Goal: Communication & Community: Share content

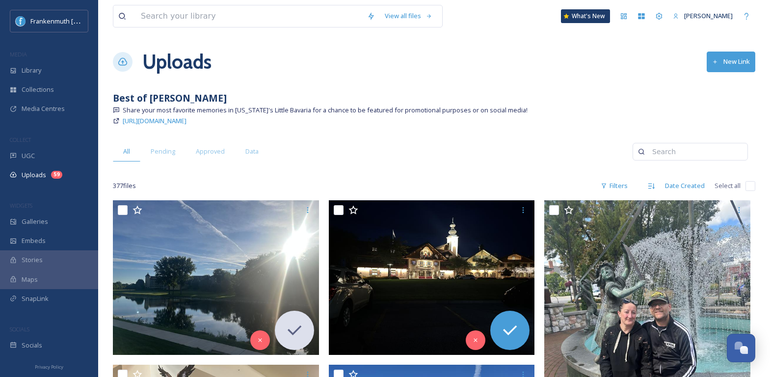
scroll to position [1956, 0]
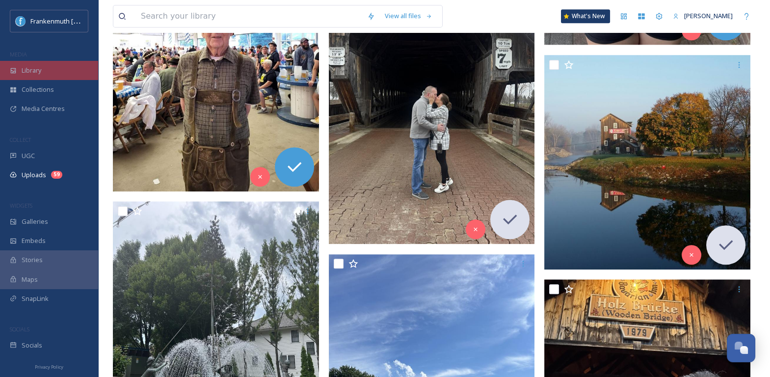
click at [57, 61] on div "Library" at bounding box center [49, 70] width 98 height 19
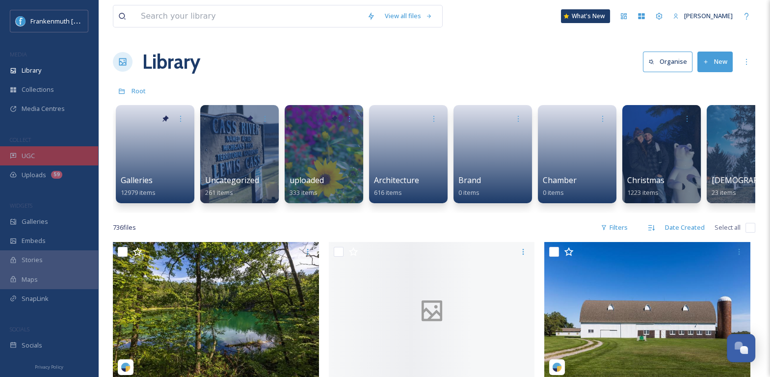
click at [57, 157] on div "UGC" at bounding box center [49, 155] width 98 height 19
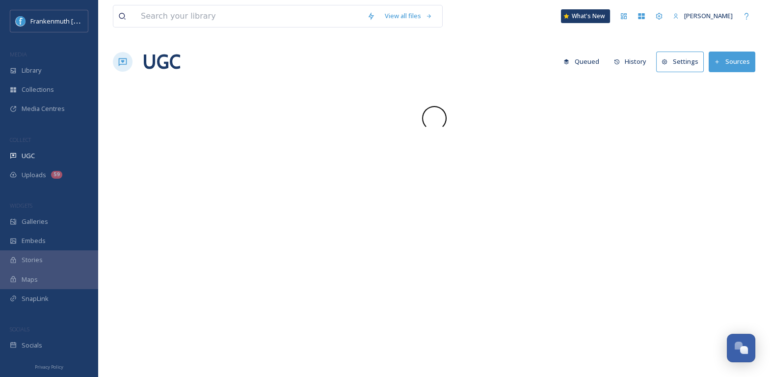
click at [57, 157] on div "UGC" at bounding box center [49, 155] width 98 height 19
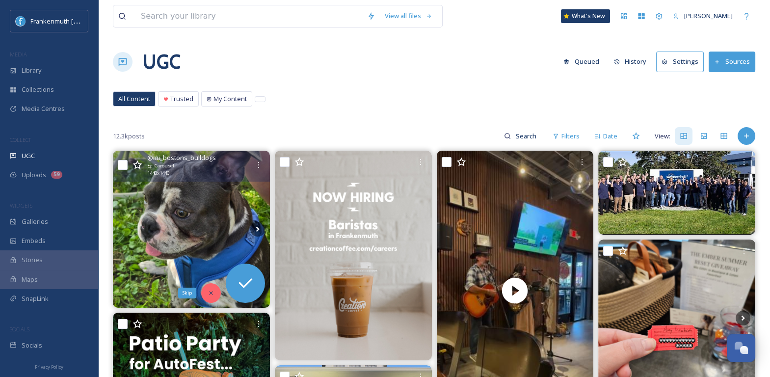
click at [212, 294] on icon at bounding box center [211, 293] width 7 height 7
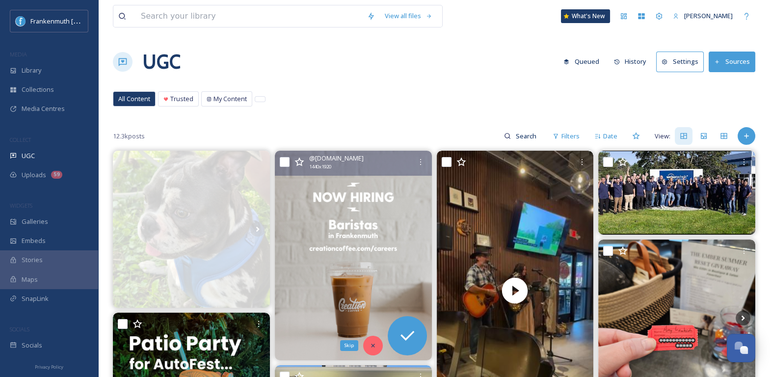
click at [372, 339] on div "Skip" at bounding box center [373, 346] width 20 height 20
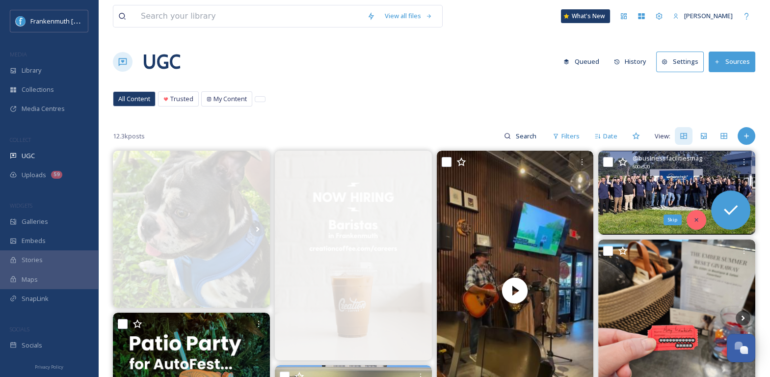
click at [693, 217] on icon at bounding box center [696, 219] width 7 height 7
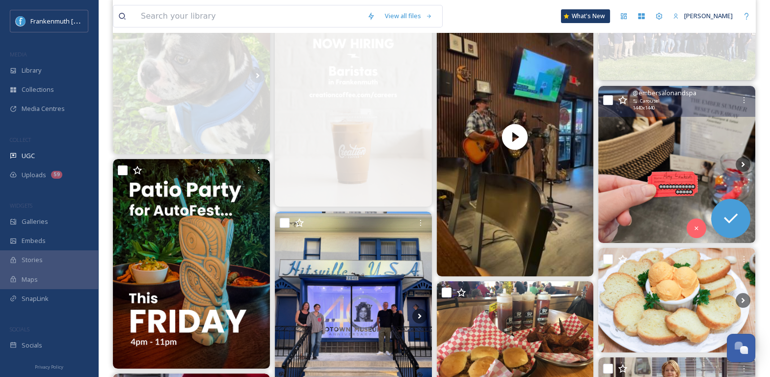
scroll to position [156, 0]
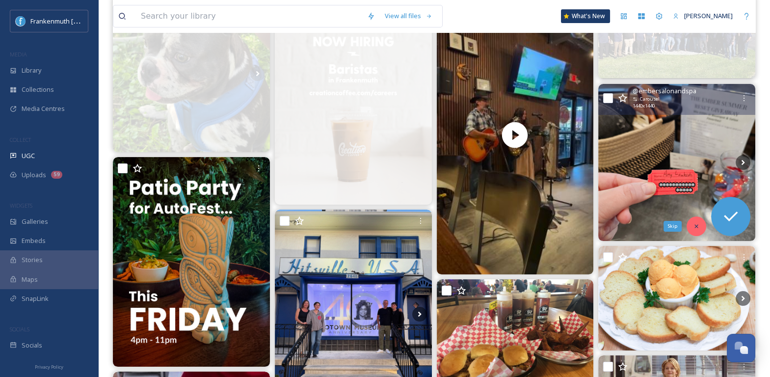
click at [695, 224] on icon at bounding box center [696, 226] width 7 height 7
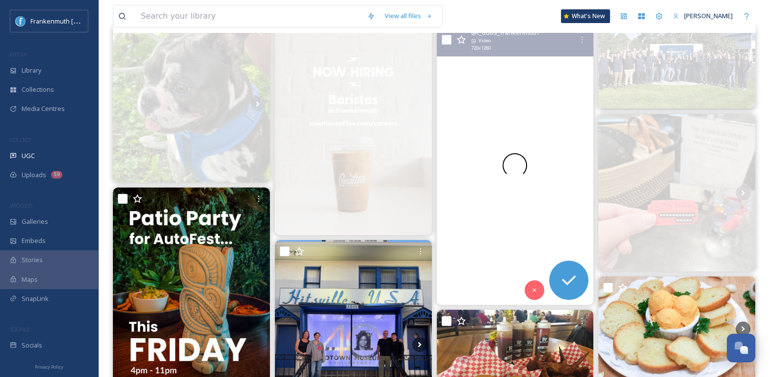
scroll to position [119, 0]
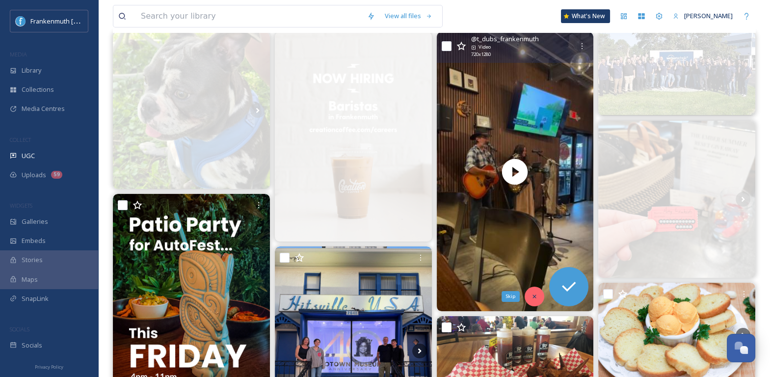
click at [531, 290] on div "Skip" at bounding box center [535, 297] width 20 height 20
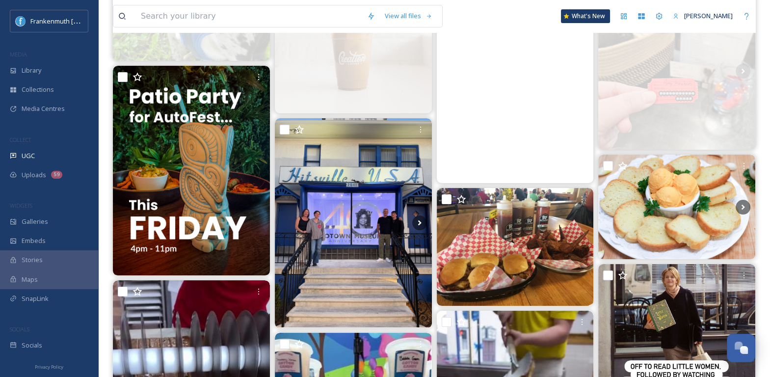
scroll to position [261, 0]
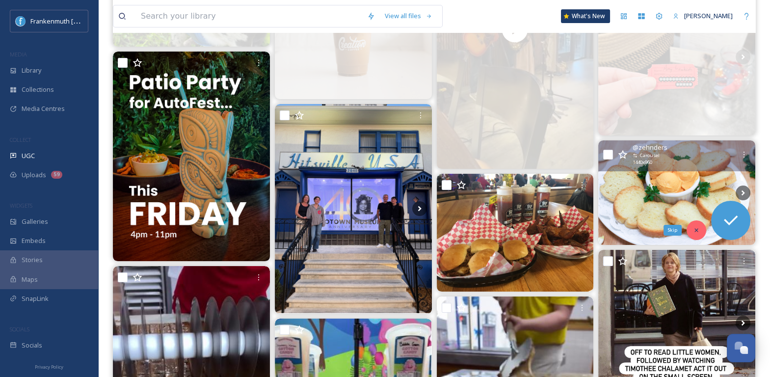
click at [692, 229] on div "Skip" at bounding box center [697, 230] width 20 height 20
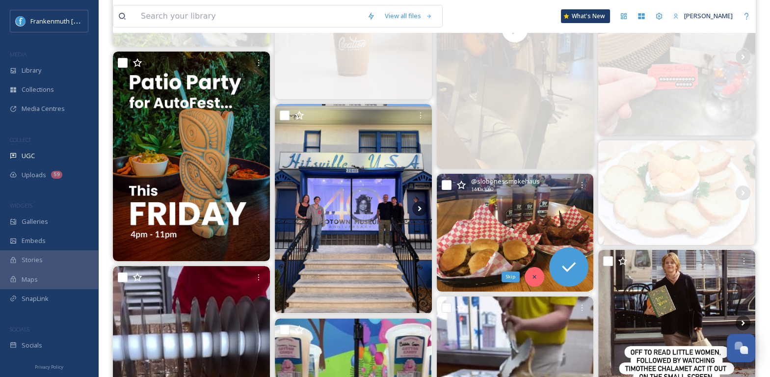
click at [540, 281] on div "Skip" at bounding box center [535, 277] width 20 height 20
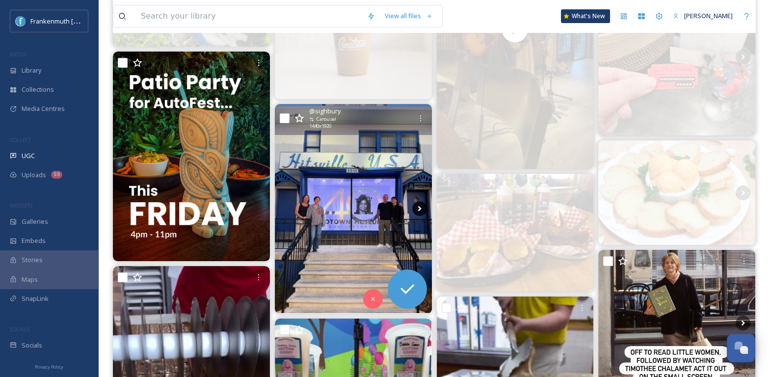
click at [421, 212] on icon at bounding box center [419, 208] width 15 height 15
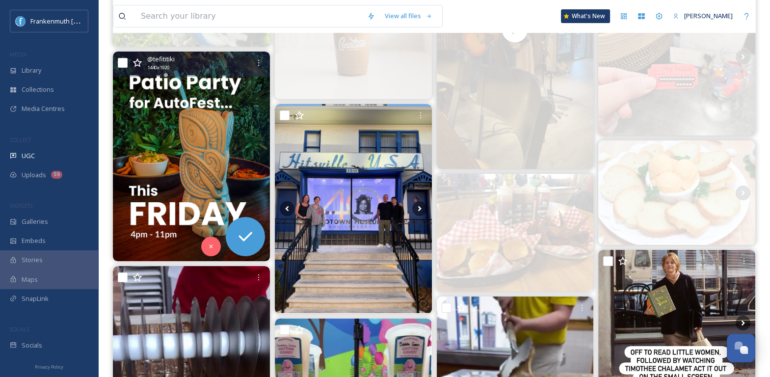
click at [215, 170] on img at bounding box center [191, 156] width 157 height 209
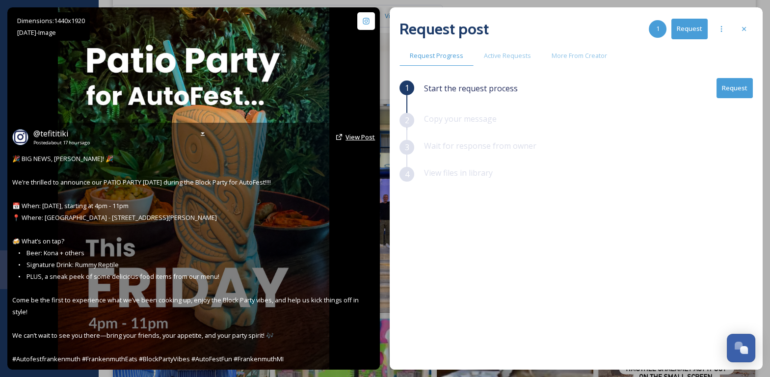
click at [364, 141] on span "View Post" at bounding box center [359, 137] width 29 height 9
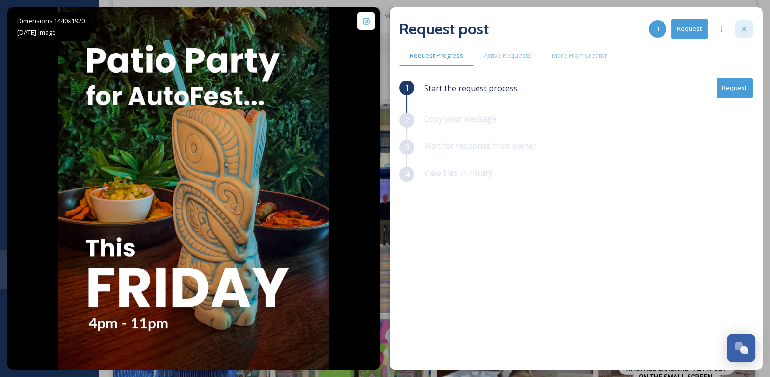
click at [741, 36] on div at bounding box center [744, 29] width 18 height 18
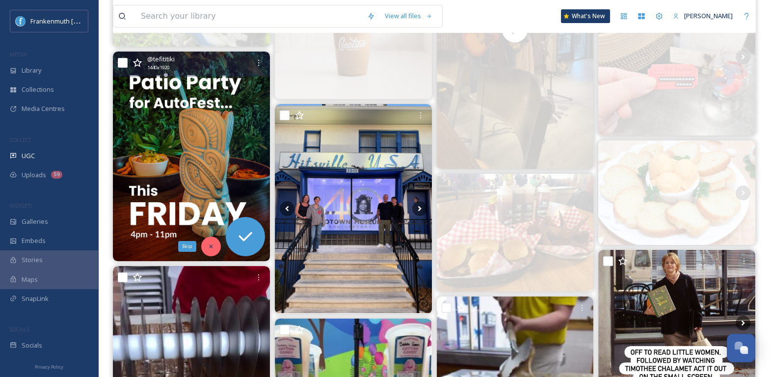
click at [213, 243] on icon at bounding box center [211, 246] width 7 height 7
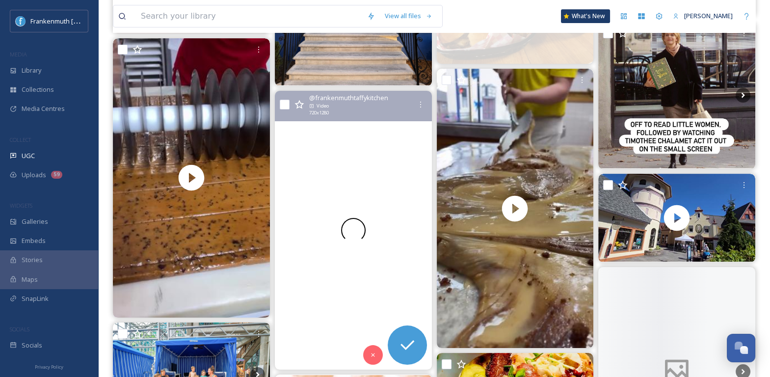
scroll to position [488, 0]
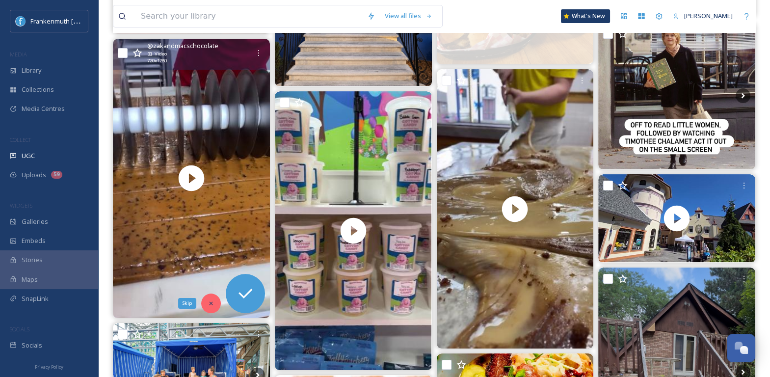
click at [212, 300] on icon at bounding box center [211, 303] width 7 height 7
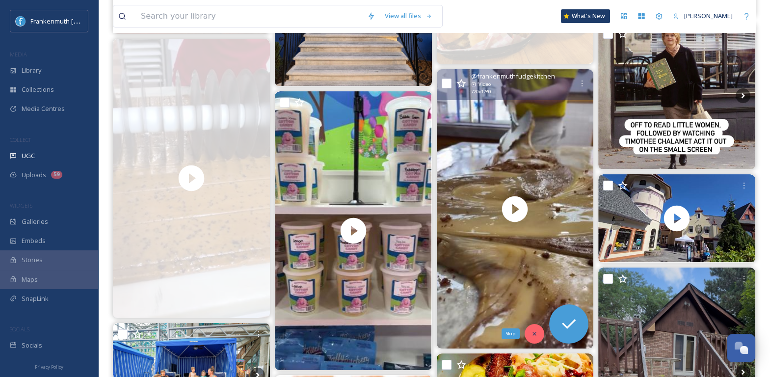
click at [538, 333] on icon at bounding box center [534, 333] width 7 height 7
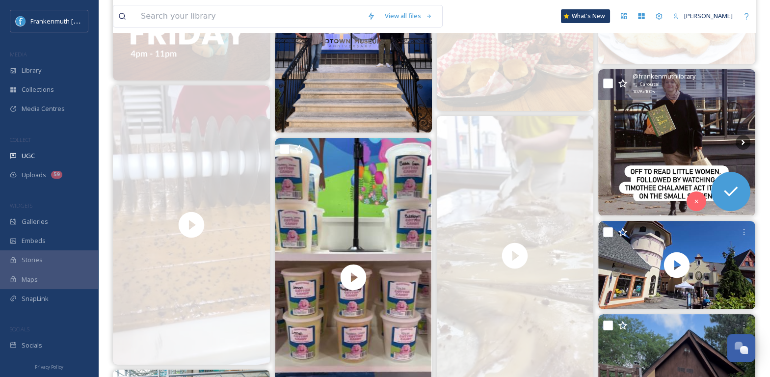
scroll to position [443, 0]
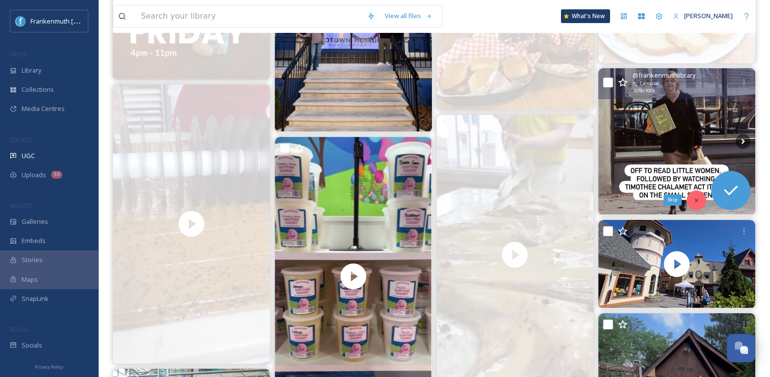
click at [693, 197] on icon at bounding box center [696, 200] width 7 height 7
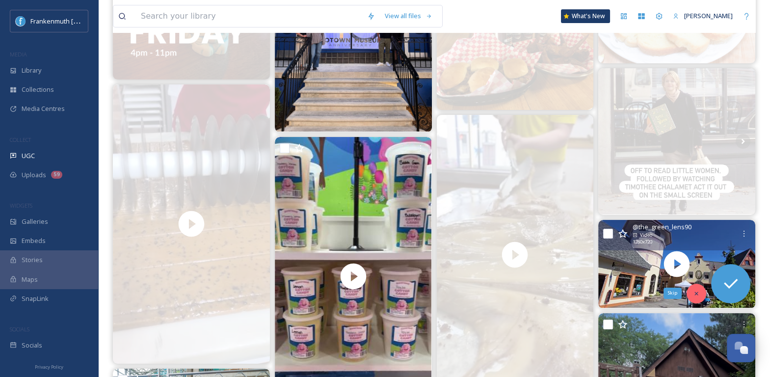
click at [701, 290] on div "Skip" at bounding box center [697, 294] width 20 height 20
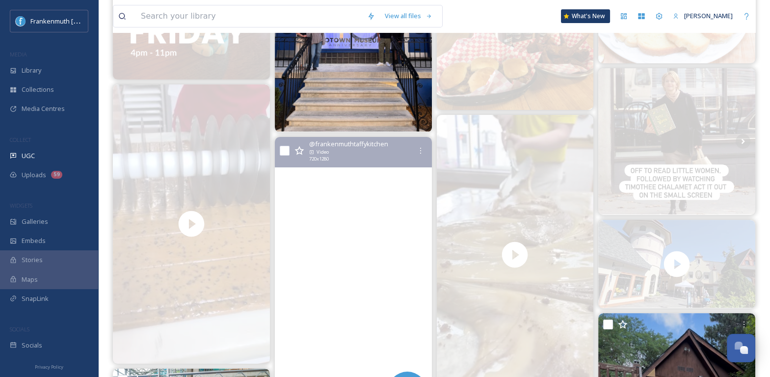
scroll to position [517, 0]
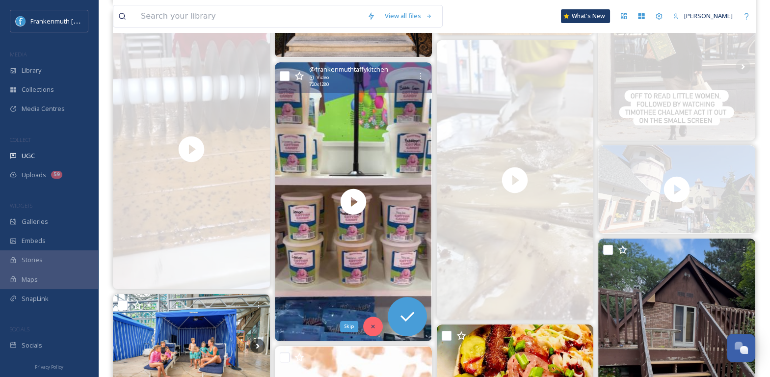
click at [373, 328] on icon at bounding box center [373, 326] width 7 height 7
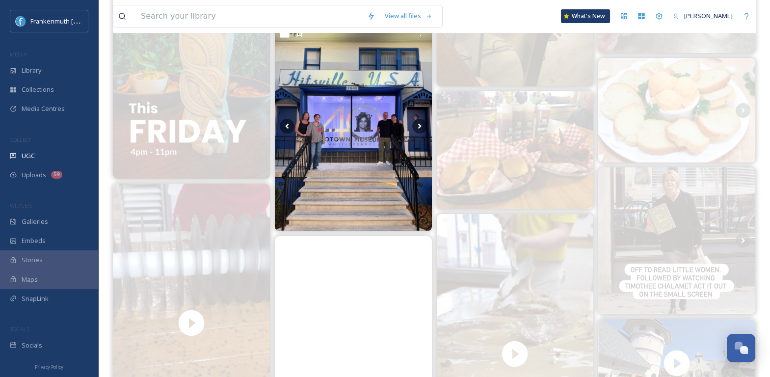
scroll to position [341, 0]
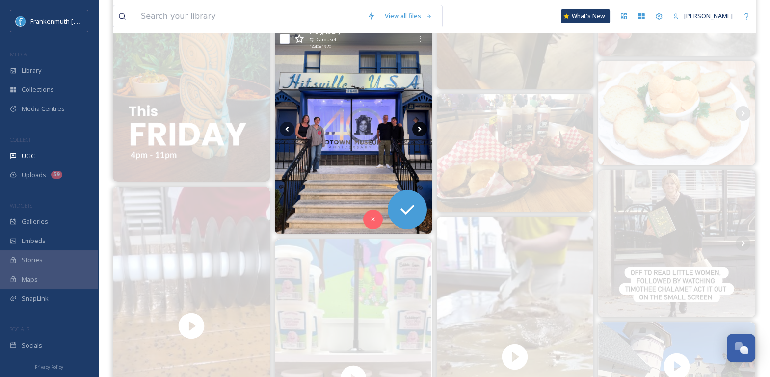
click at [423, 125] on icon at bounding box center [419, 129] width 15 height 15
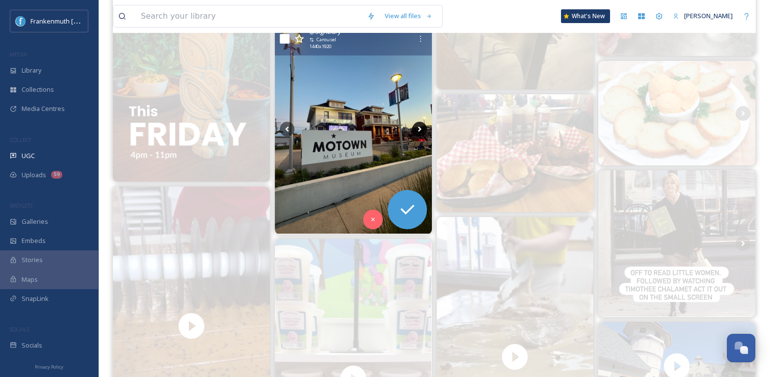
click at [423, 125] on icon at bounding box center [419, 129] width 15 height 15
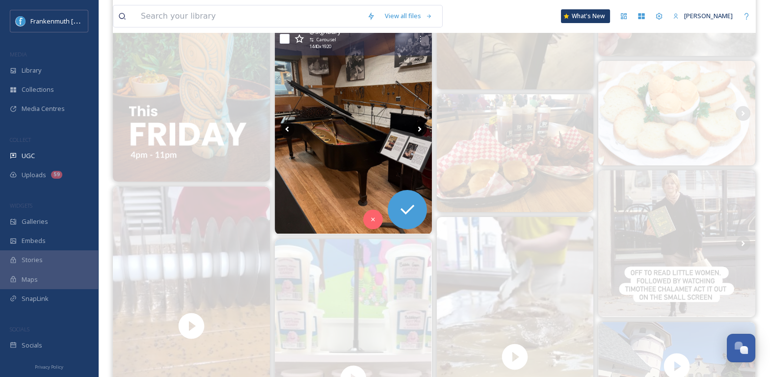
click at [423, 125] on icon at bounding box center [419, 129] width 15 height 15
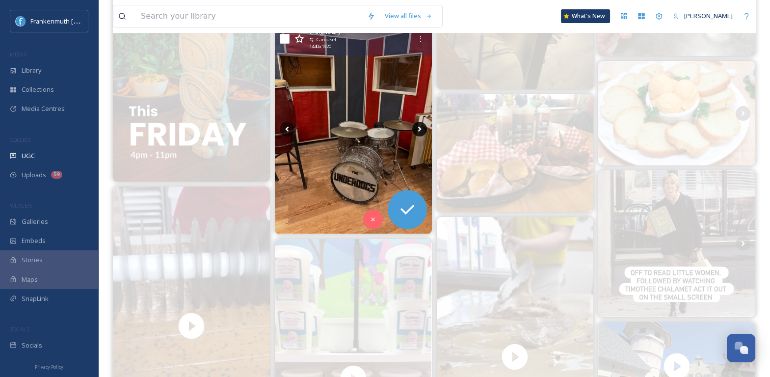
click at [420, 126] on icon at bounding box center [419, 129] width 15 height 15
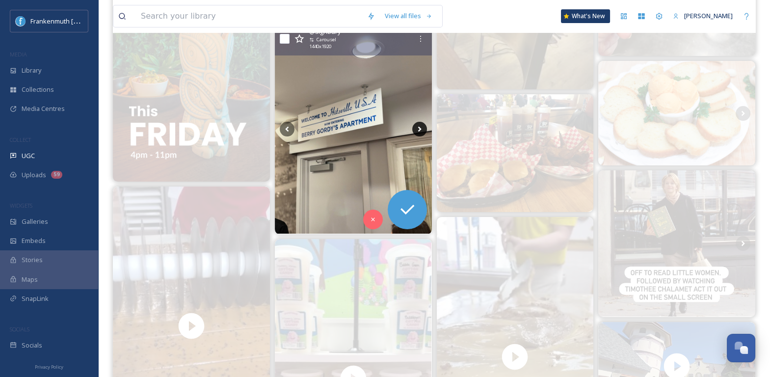
click at [420, 126] on icon at bounding box center [419, 129] width 15 height 15
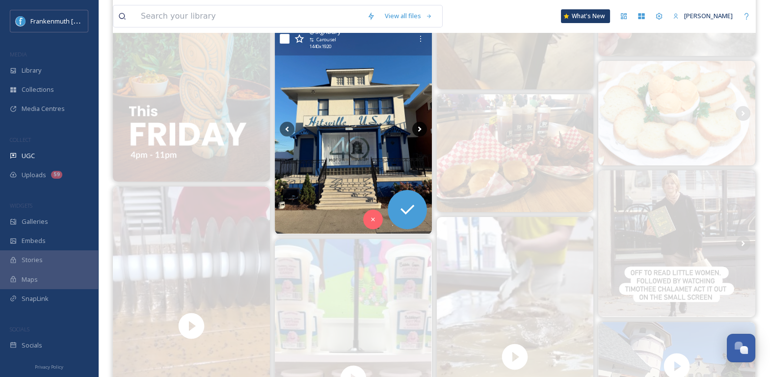
click at [420, 126] on icon at bounding box center [419, 129] width 15 height 15
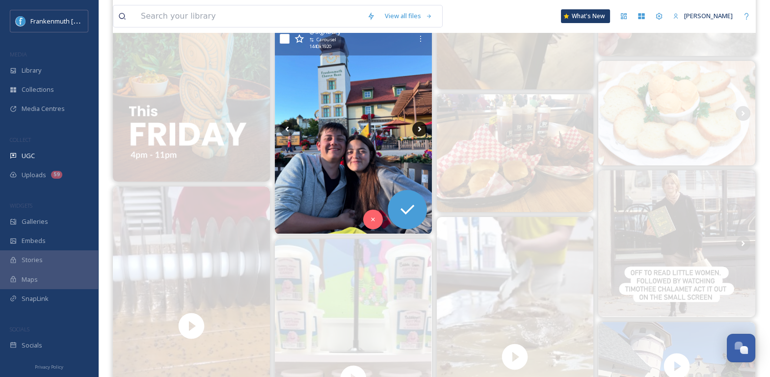
click at [420, 126] on icon at bounding box center [419, 129] width 15 height 15
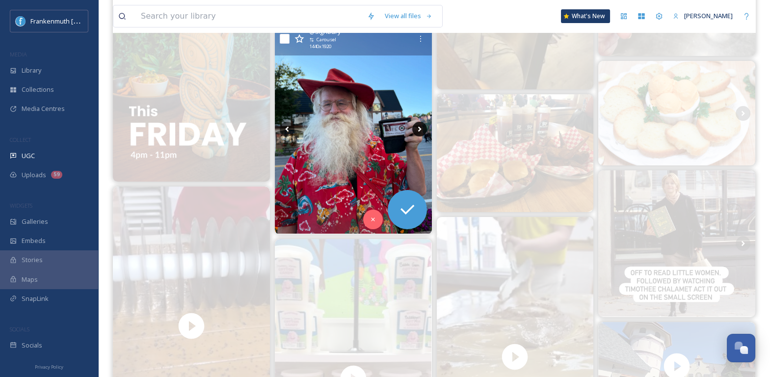
click at [420, 126] on icon at bounding box center [419, 129] width 15 height 15
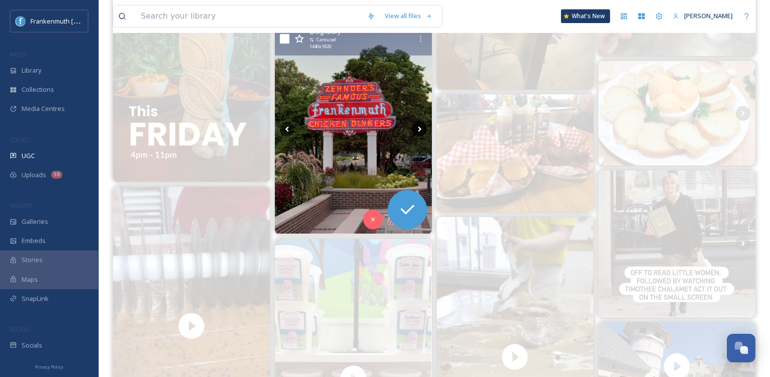
click at [422, 129] on icon at bounding box center [419, 129] width 15 height 15
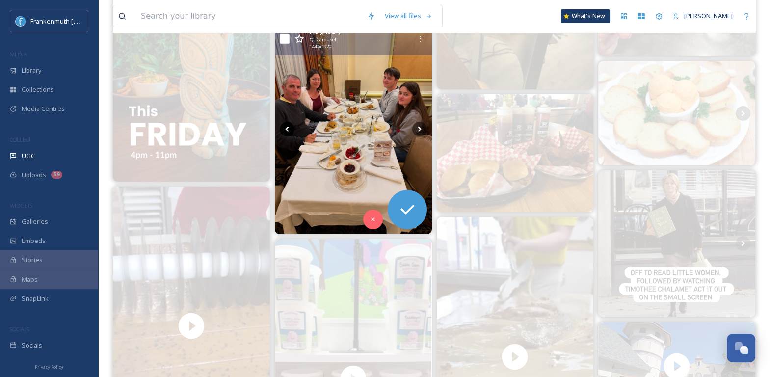
click at [284, 124] on icon at bounding box center [287, 129] width 15 height 15
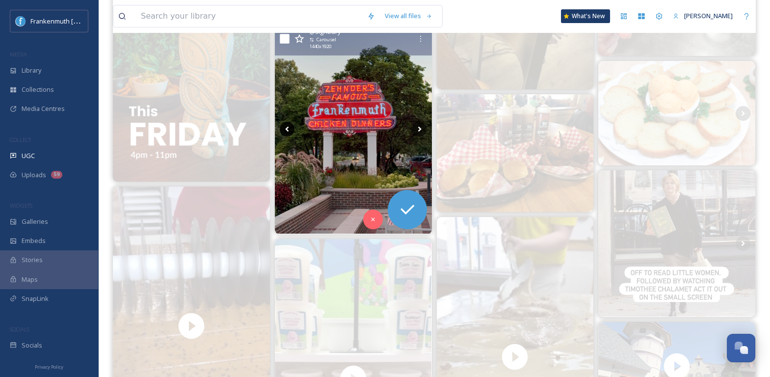
click at [284, 124] on icon at bounding box center [287, 129] width 15 height 15
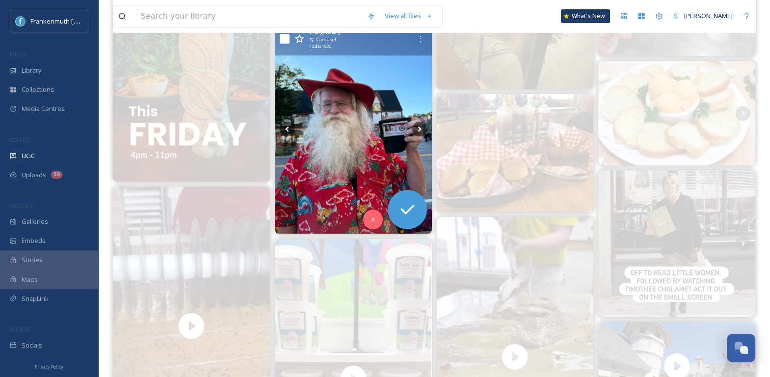
click at [360, 139] on img at bounding box center [353, 129] width 157 height 209
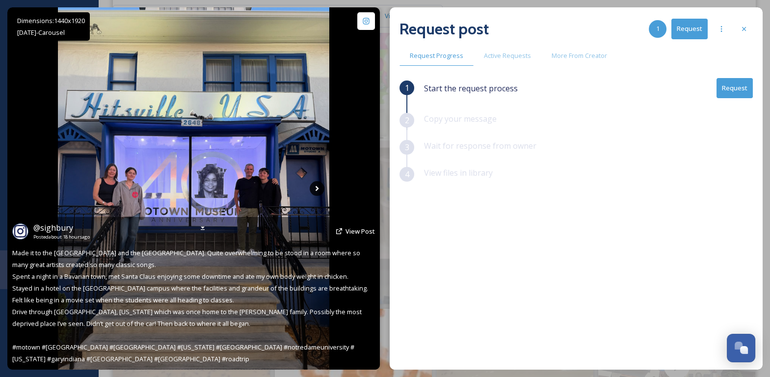
click at [316, 190] on icon at bounding box center [317, 188] width 3 height 5
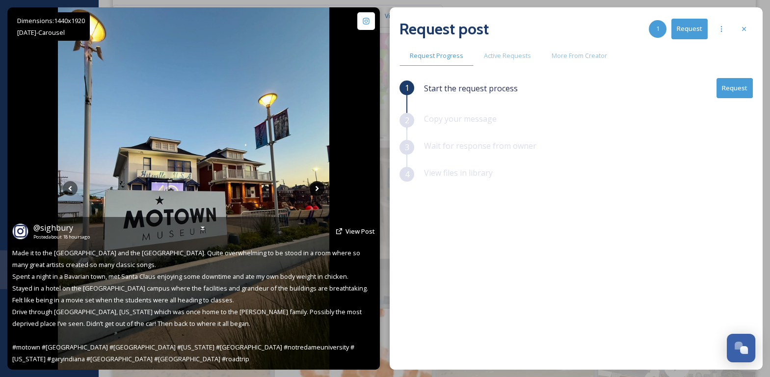
click at [316, 190] on icon at bounding box center [317, 188] width 3 height 5
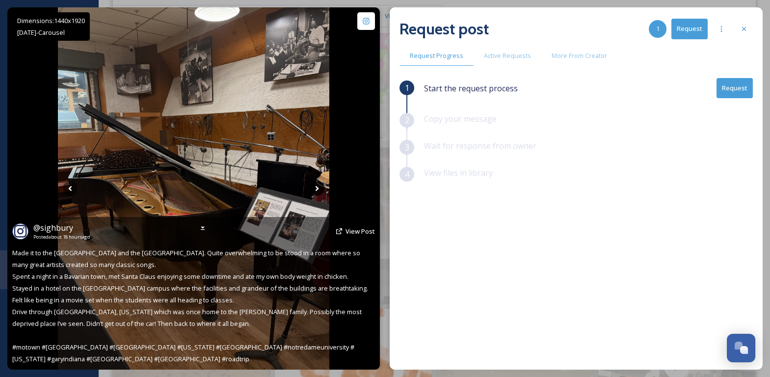
click at [316, 191] on icon at bounding box center [317, 188] width 15 height 15
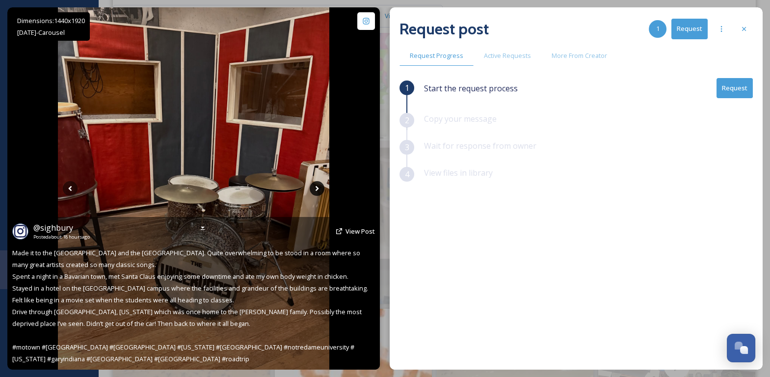
click at [316, 191] on icon at bounding box center [317, 188] width 15 height 15
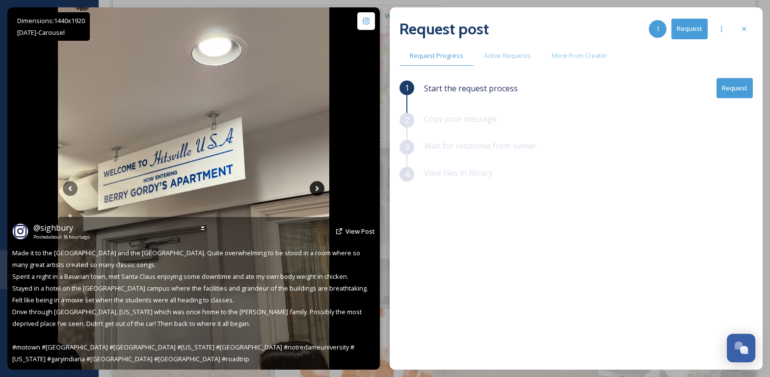
click at [316, 191] on icon at bounding box center [317, 188] width 15 height 15
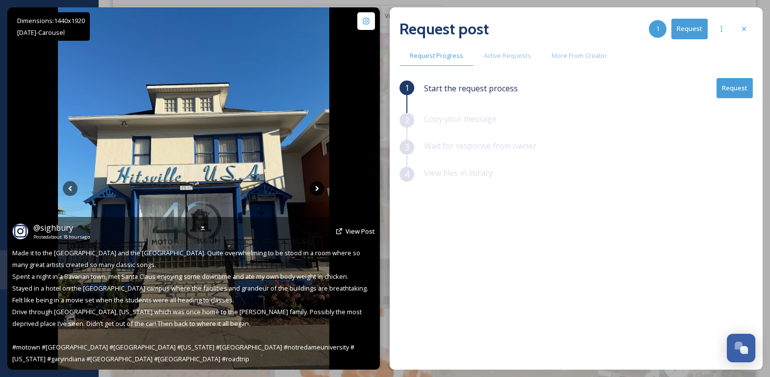
click at [316, 191] on icon at bounding box center [317, 188] width 15 height 15
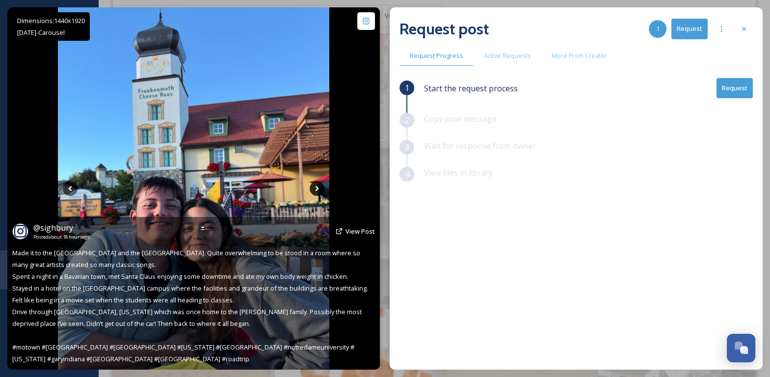
click at [316, 191] on icon at bounding box center [317, 188] width 15 height 15
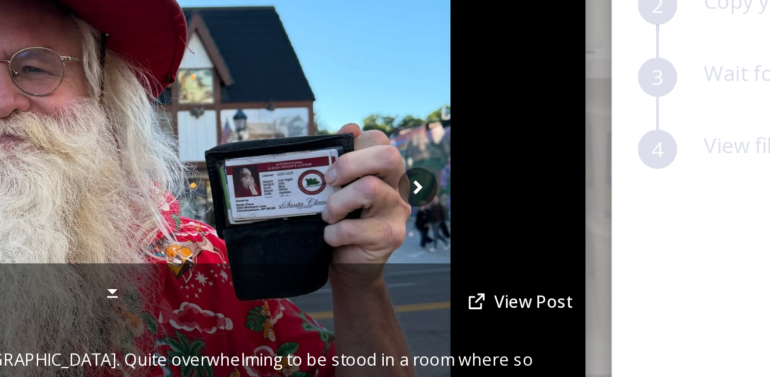
scroll to position [341, 0]
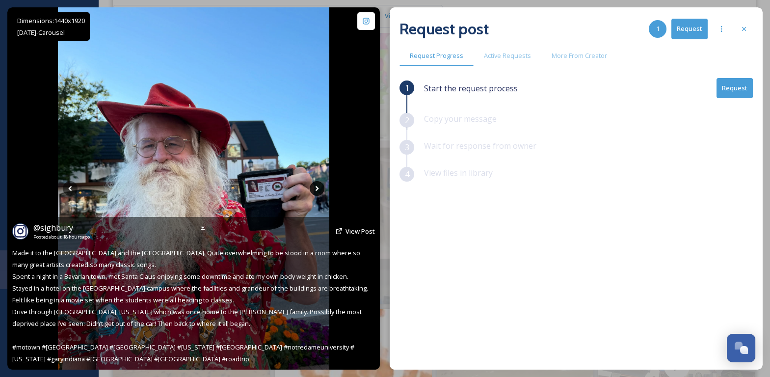
click at [319, 188] on icon at bounding box center [317, 188] width 15 height 15
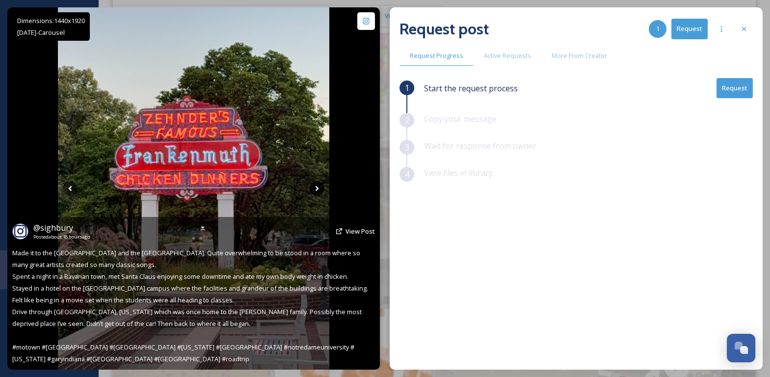
click at [319, 188] on icon at bounding box center [317, 188] width 15 height 15
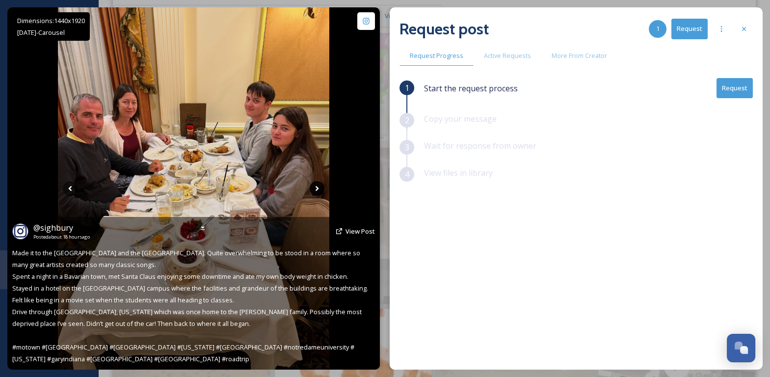
click at [319, 188] on icon at bounding box center [317, 188] width 15 height 15
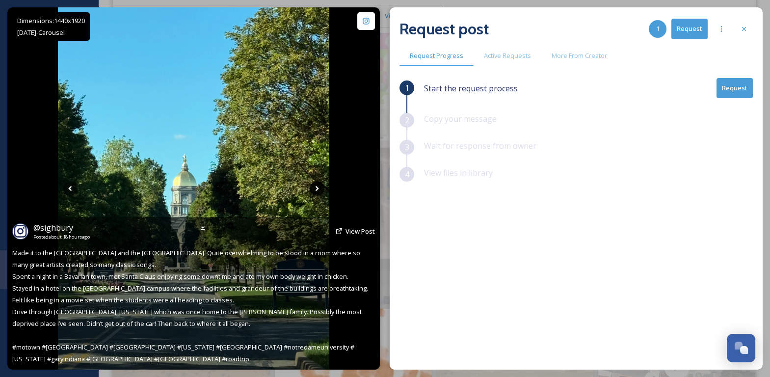
click at [319, 188] on icon at bounding box center [317, 188] width 15 height 15
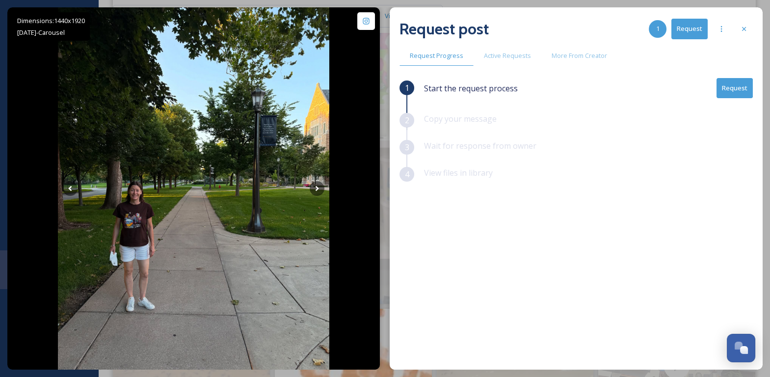
click at [731, 95] on button "Request" at bounding box center [735, 88] width 36 height 20
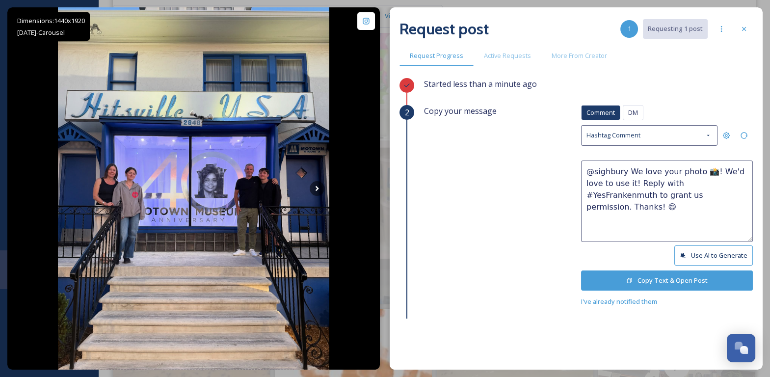
click at [671, 171] on textarea "@sighbury We love your photo 📸! We'd love to use it! Reply with #YesFrankenmuth…" at bounding box center [667, 200] width 172 height 81
click at [663, 181] on textarea "@sighbury We love your Frankenmuth photos 📸! We'd love to use it! Reply with #Y…" at bounding box center [667, 200] width 172 height 81
type textarea "@sighbury We love your Frankenmuth photos 📸! We'd love to use them! Reply with …"
click at [662, 273] on button "Copy Text & Open Post" at bounding box center [667, 280] width 172 height 20
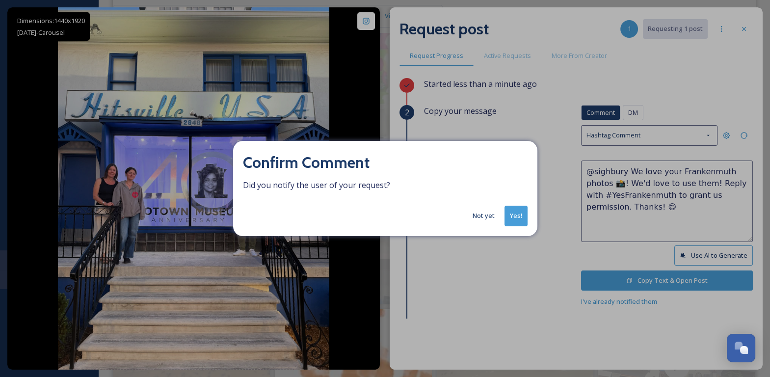
click at [517, 206] on button "Yes!" at bounding box center [515, 216] width 23 height 20
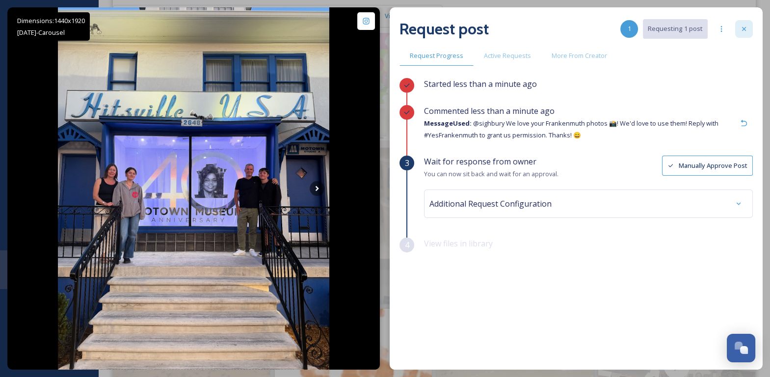
click at [749, 27] on div at bounding box center [744, 29] width 18 height 18
